Goal: Task Accomplishment & Management: Manage account settings

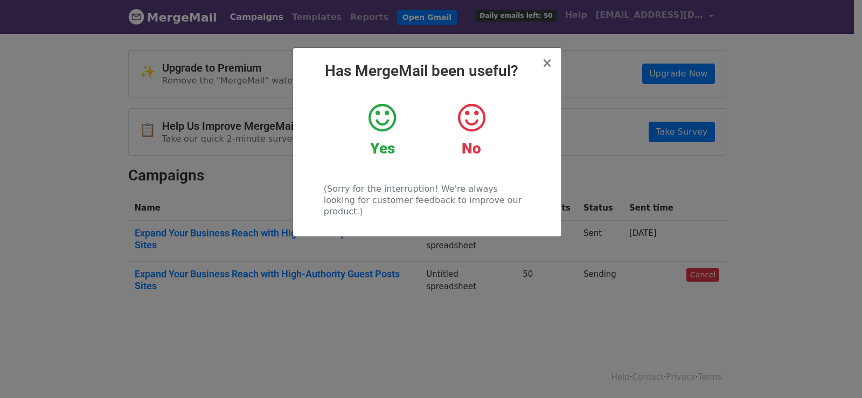
click at [370, 116] on icon at bounding box center [381, 118] width 27 height 32
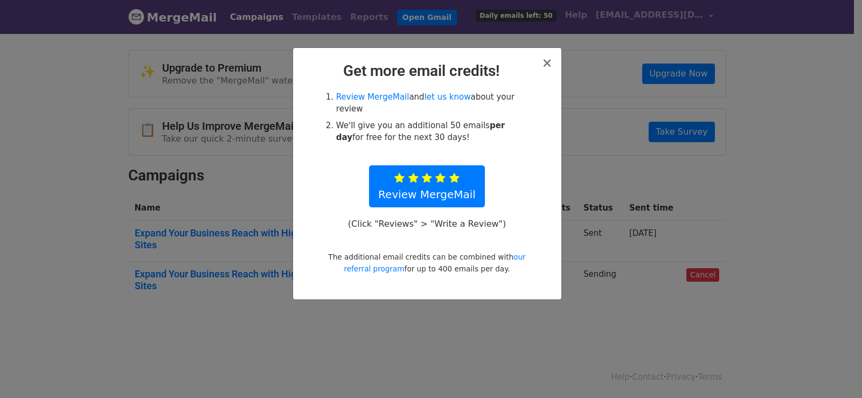
click at [540, 68] on h2 "Get more email credits!" at bounding box center [427, 71] width 251 height 18
click at [547, 62] on span "×" at bounding box center [546, 62] width 11 height 15
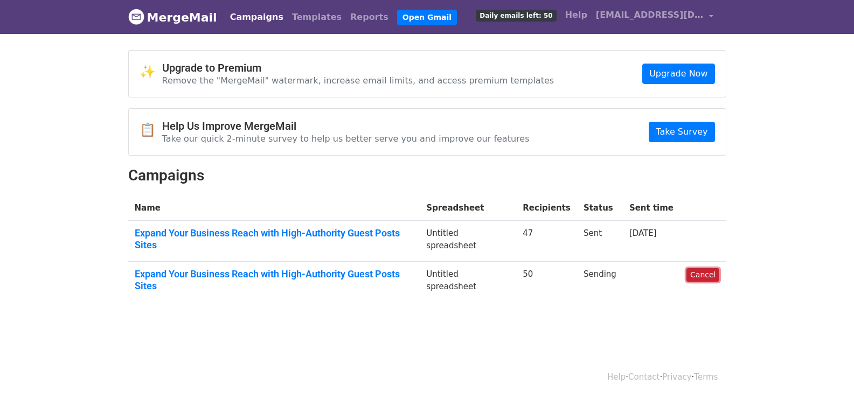
click at [695, 268] on link "Cancel" at bounding box center [702, 274] width 33 height 13
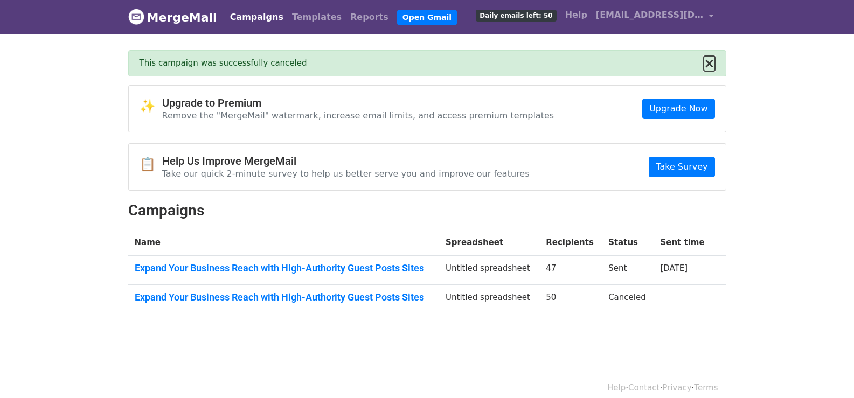
click at [708, 64] on button "×" at bounding box center [708, 63] width 11 height 13
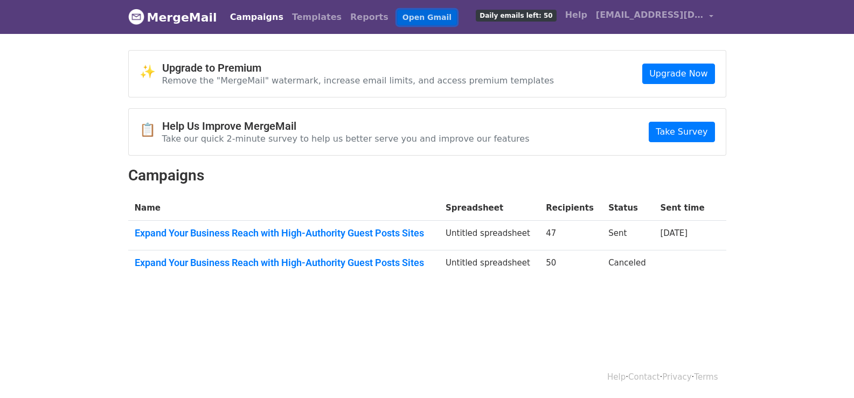
click at [397, 16] on link "Open Gmail" at bounding box center [427, 18] width 60 height 16
